Goal: Find specific page/section: Find specific page/section

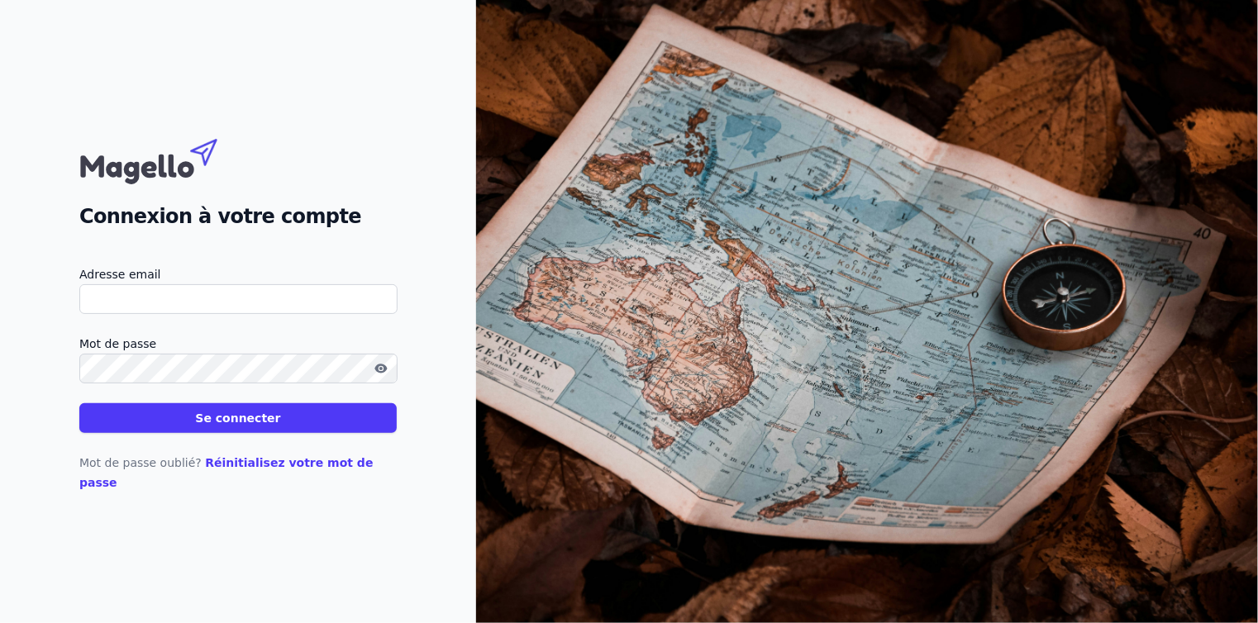
click at [175, 303] on input "Adresse email" at bounding box center [238, 299] width 318 height 30
type input "[EMAIL_ADDRESS][DOMAIN_NAME]"
click at [298, 433] on button "Se connecter" at bounding box center [237, 418] width 317 height 30
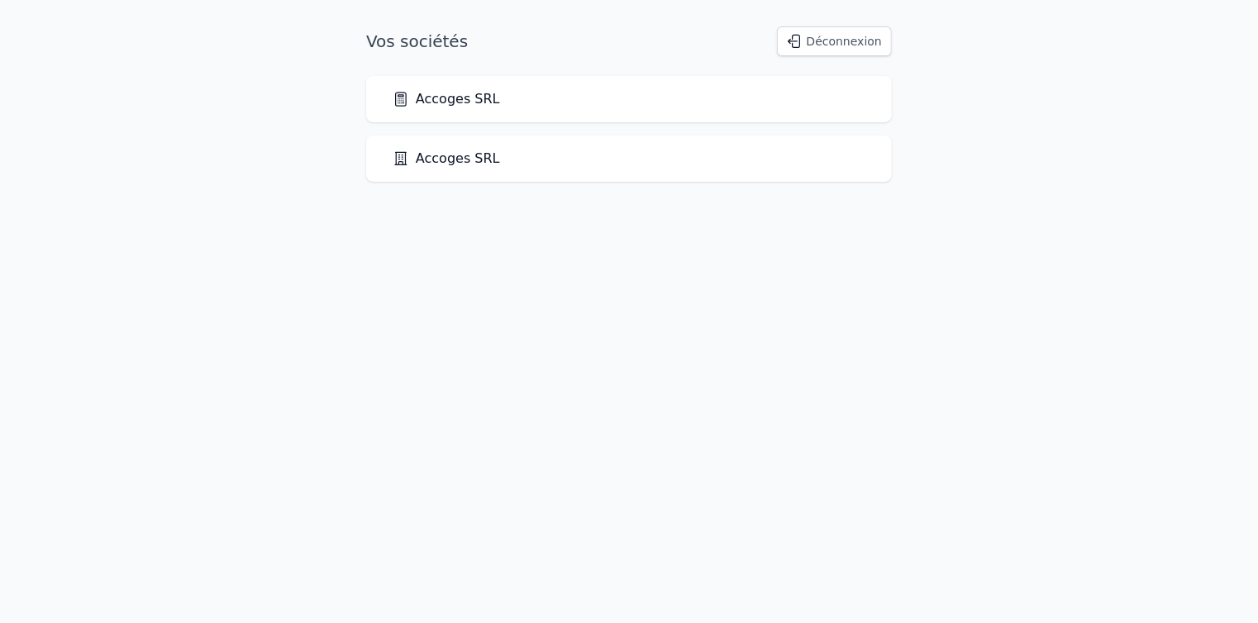
click at [462, 94] on link "Accoges SRL" at bounding box center [446, 99] width 107 height 20
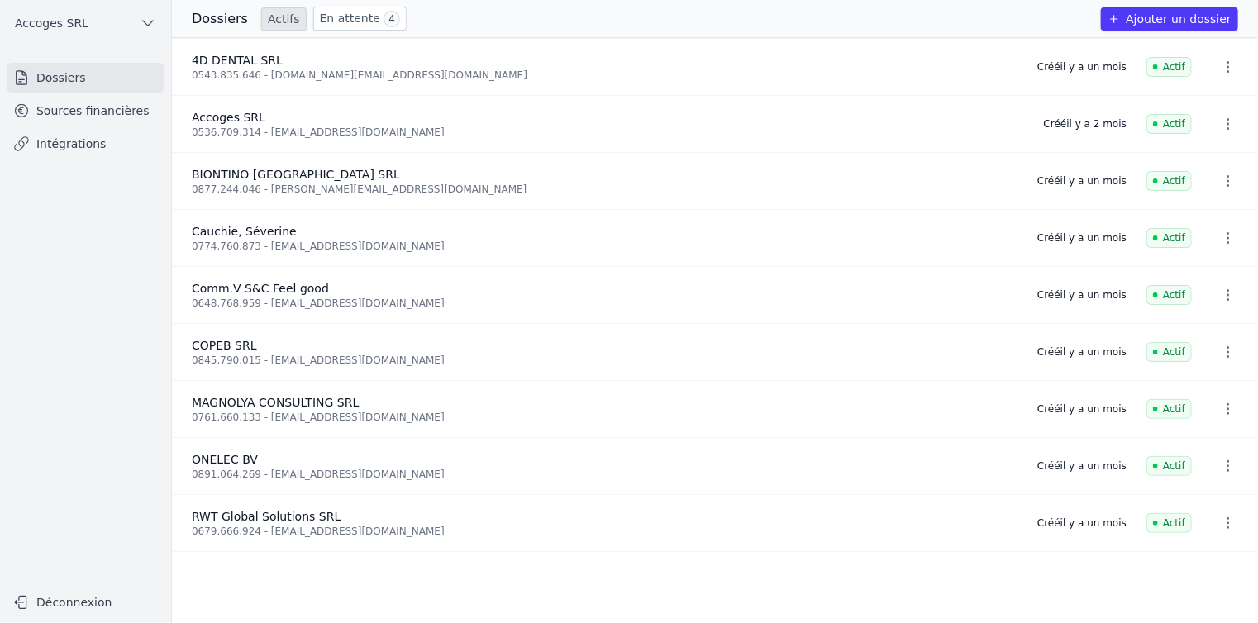
click at [122, 118] on link "Sources financières" at bounding box center [86, 111] width 158 height 30
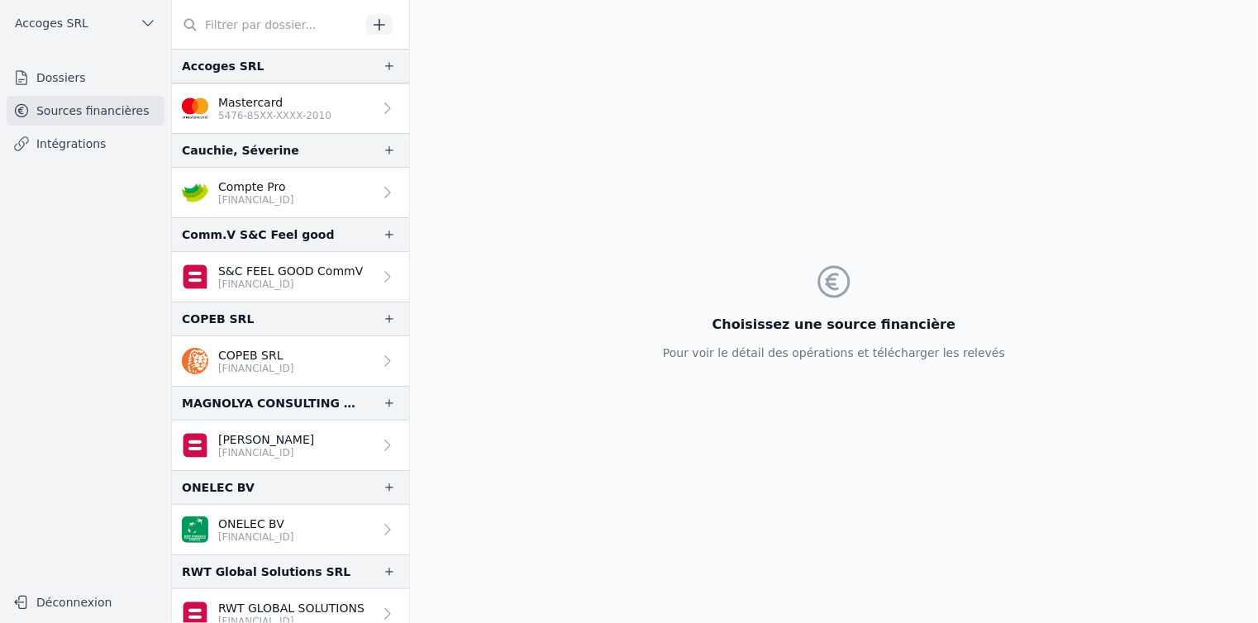
scroll to position [192, 0]
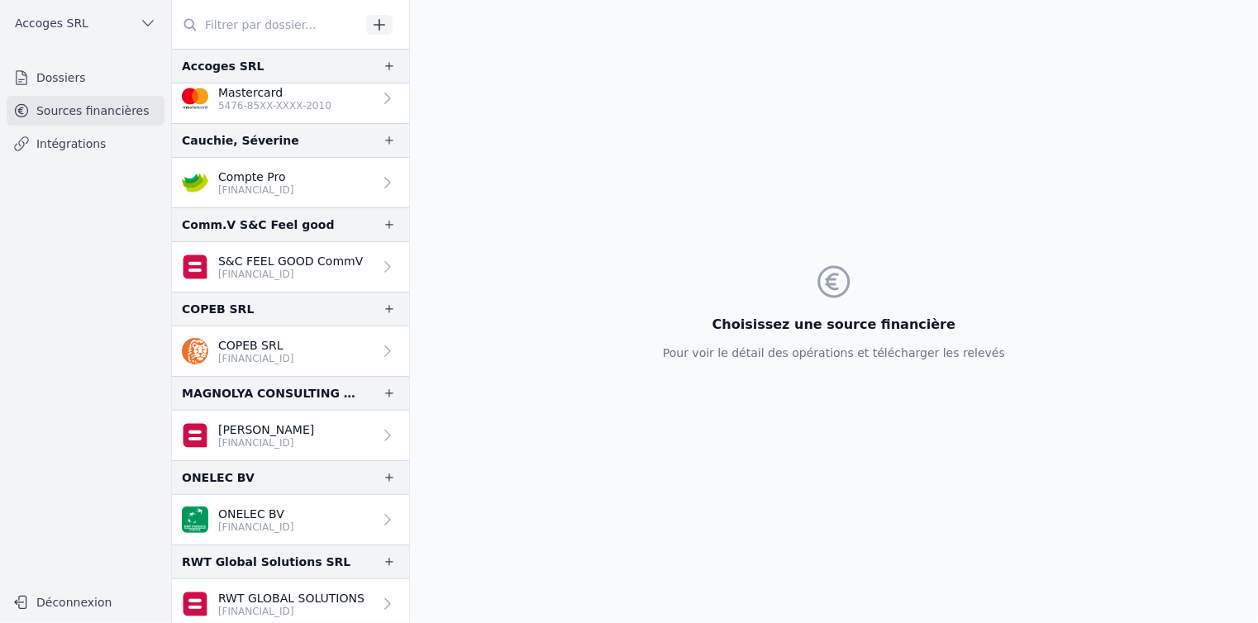
click at [53, 84] on link "Dossiers" at bounding box center [86, 78] width 158 height 30
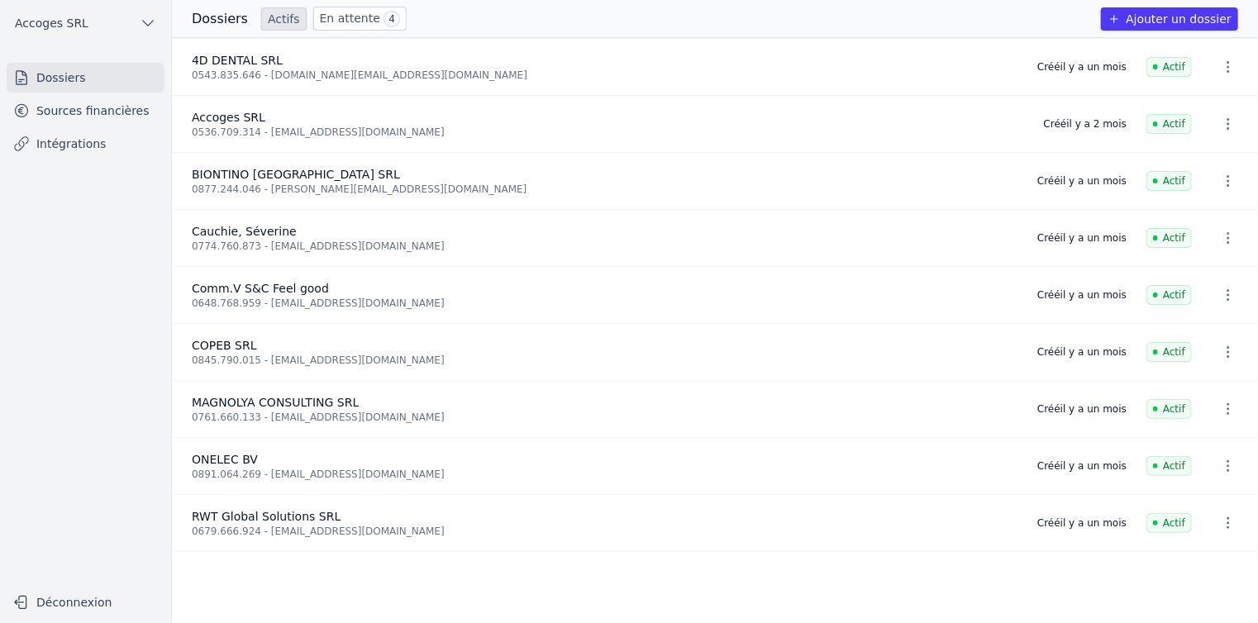
click at [68, 116] on link "Sources financières" at bounding box center [86, 111] width 158 height 30
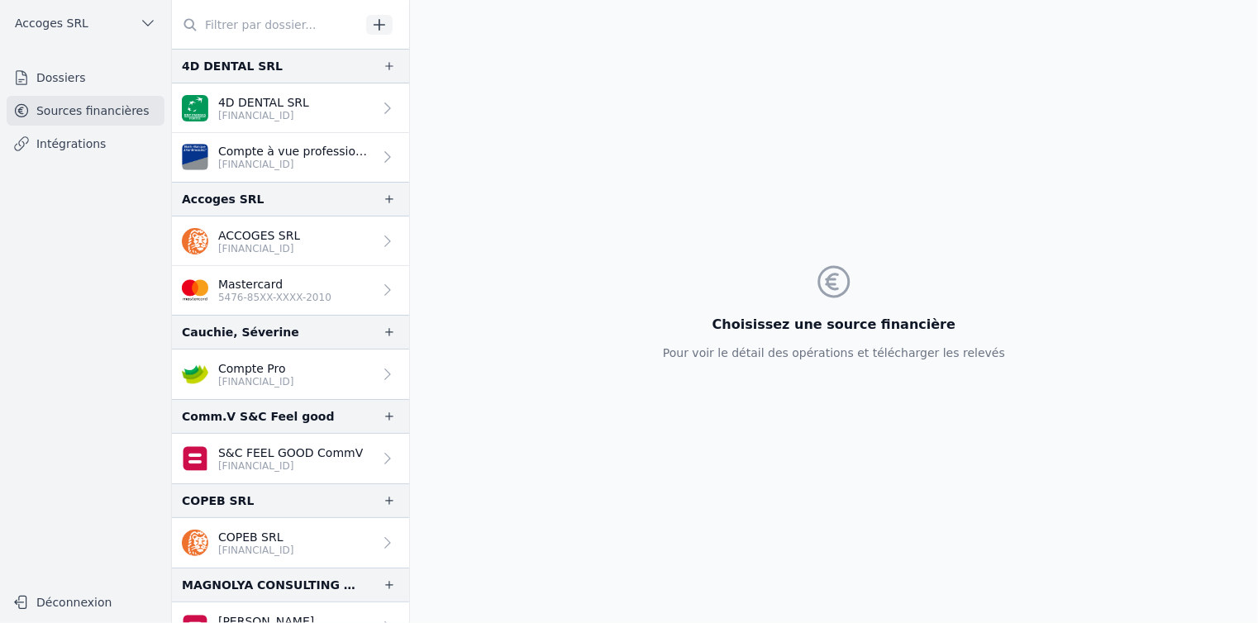
click at [276, 455] on p "S&C FEEL GOOD CommV" at bounding box center [290, 453] width 145 height 17
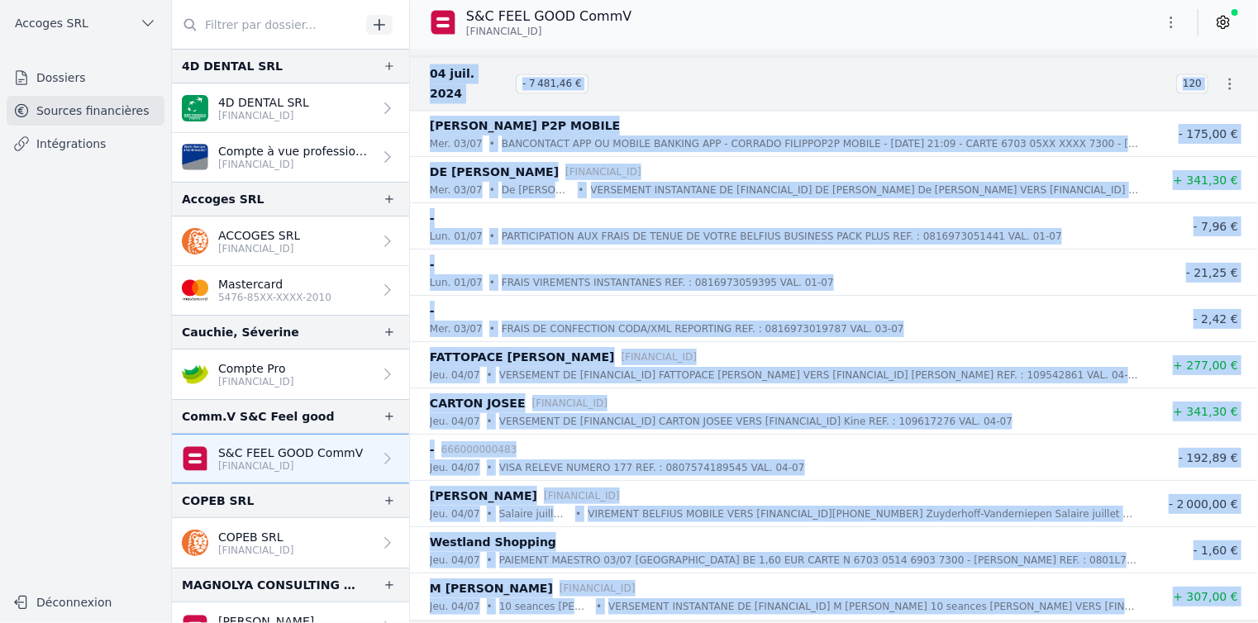
scroll to position [45709, 0]
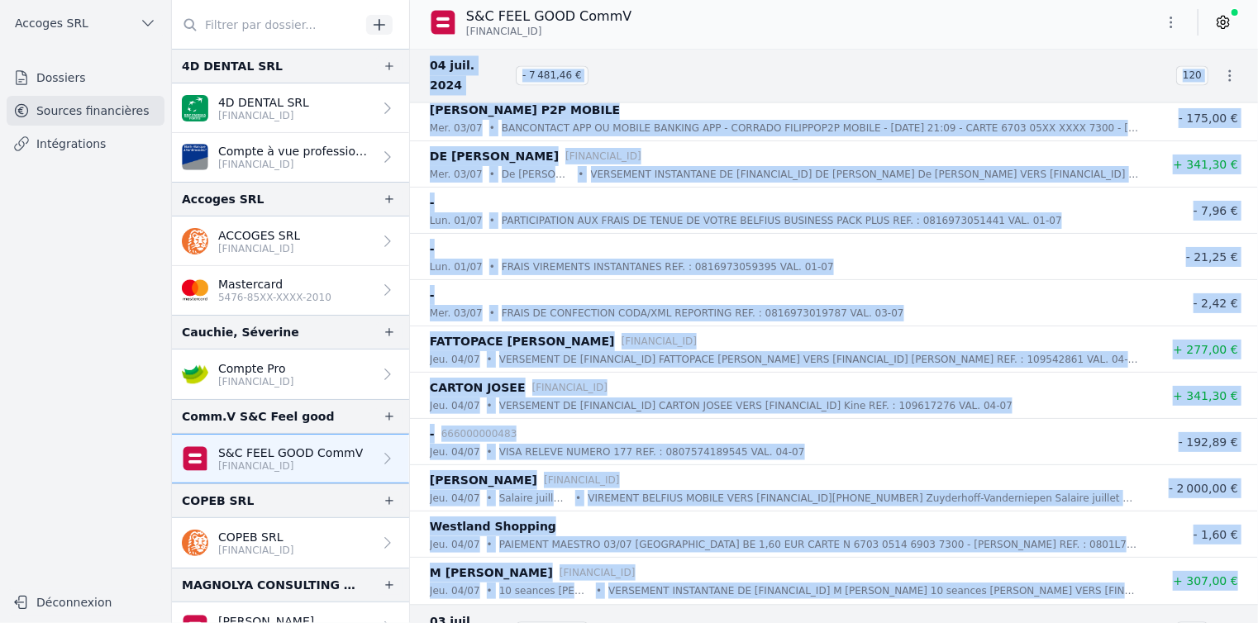
drag, startPoint x: 433, startPoint y: 90, endPoint x: 1237, endPoint y: 538, distance: 920.6
click at [1237, 538] on div "04 juil. 2024 - 7 481,46 € 120 [PERSON_NAME] P2P MOBILE mer. 03/07 • BANCONTACT…" at bounding box center [834, 323] width 848 height 564
click at [769, 424] on div "- 666000000483" at bounding box center [784, 434] width 709 height 20
drag, startPoint x: 422, startPoint y: 64, endPoint x: 1241, endPoint y: 525, distance: 939.6
click at [1241, 525] on div "04 juil. 2024 - 7 481,46 € 120 [PERSON_NAME] P2P MOBILE mer. 03/07 • BANCONTACT…" at bounding box center [834, 323] width 848 height 564
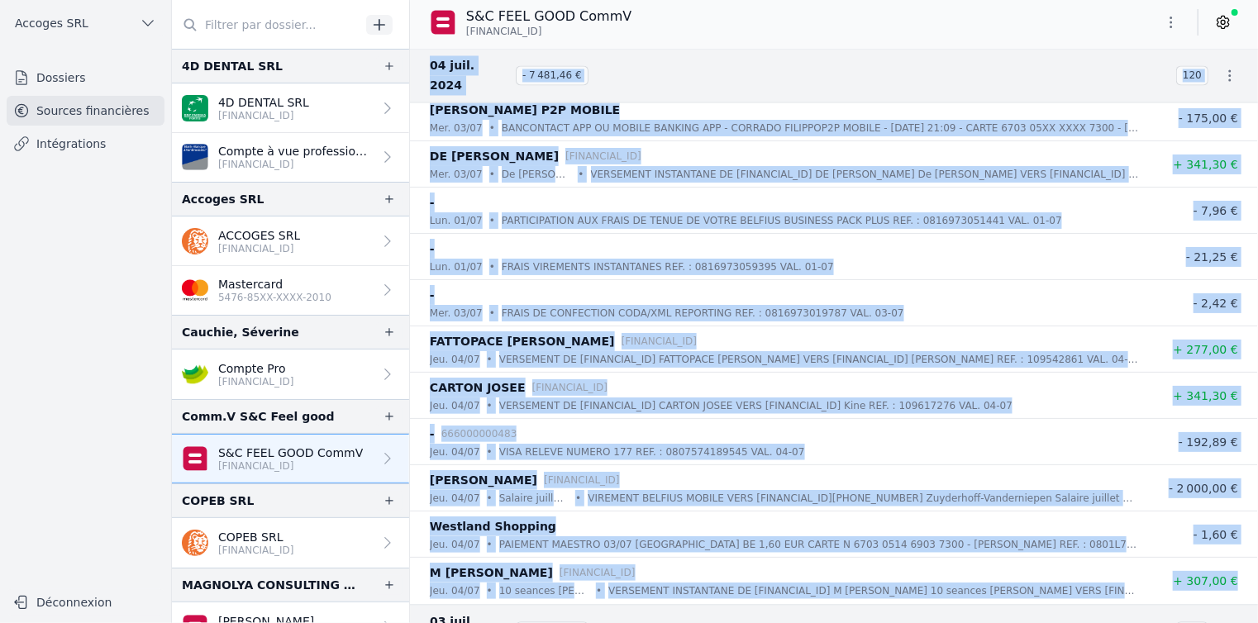
click at [612, 193] on div "-" at bounding box center [784, 203] width 709 height 20
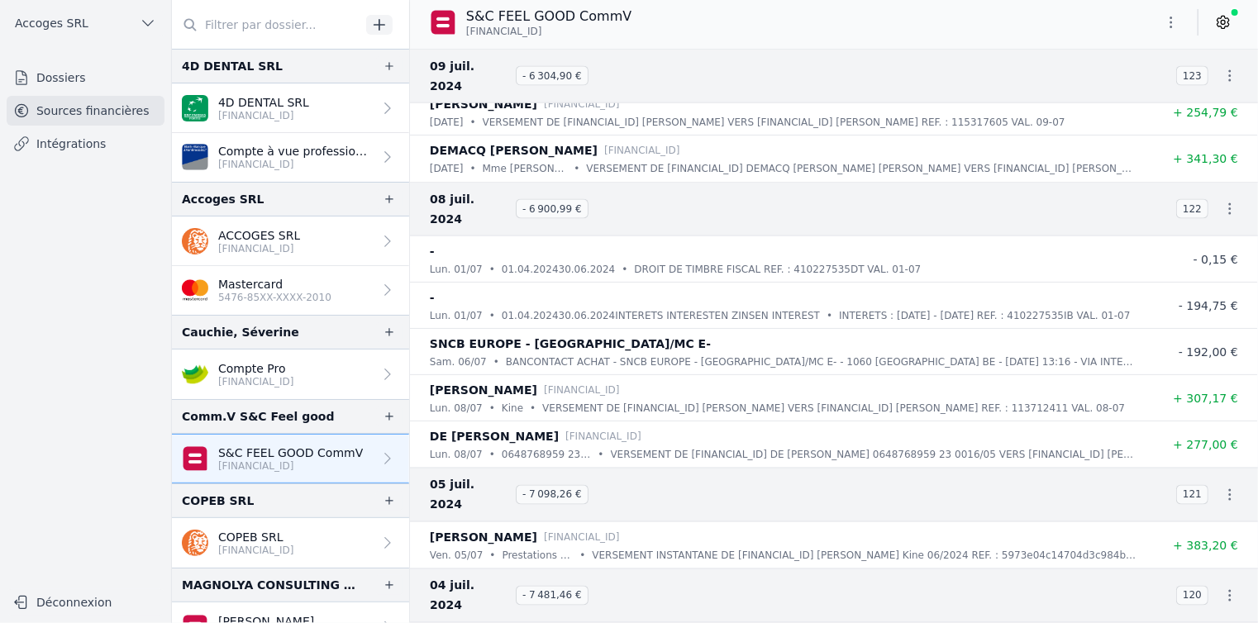
scroll to position [45213, 0]
